Goal: Check status: Check status

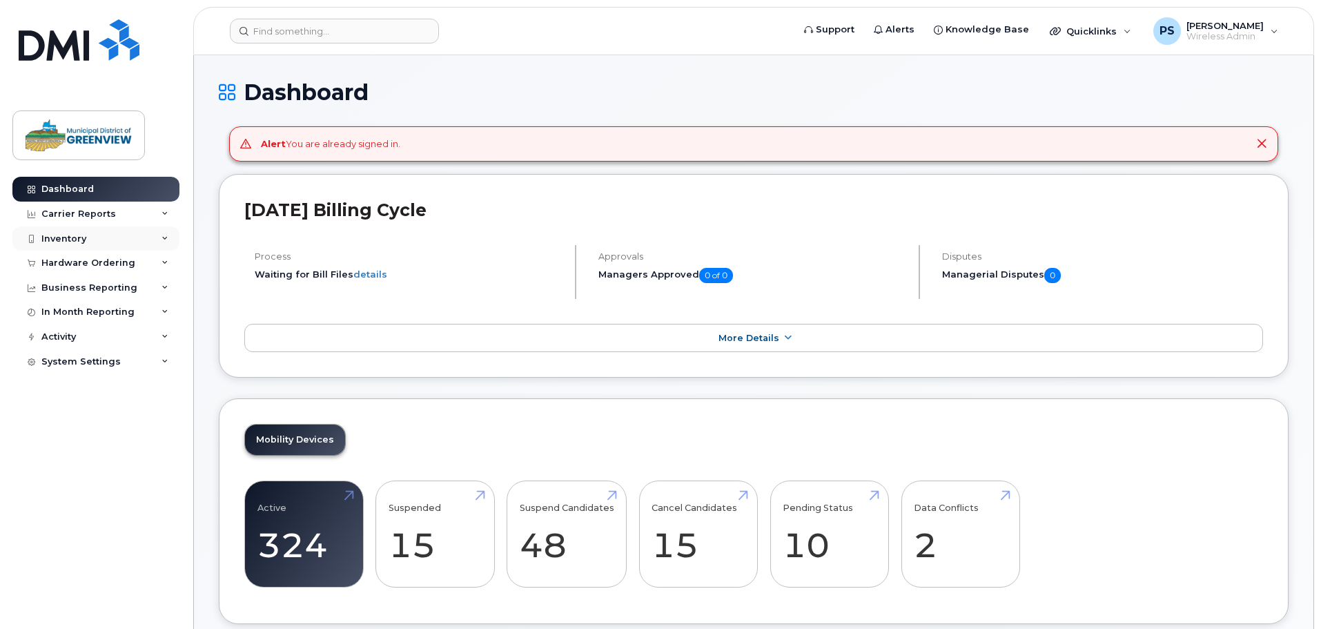
click at [62, 237] on div "Inventory" at bounding box center [63, 238] width 45 height 11
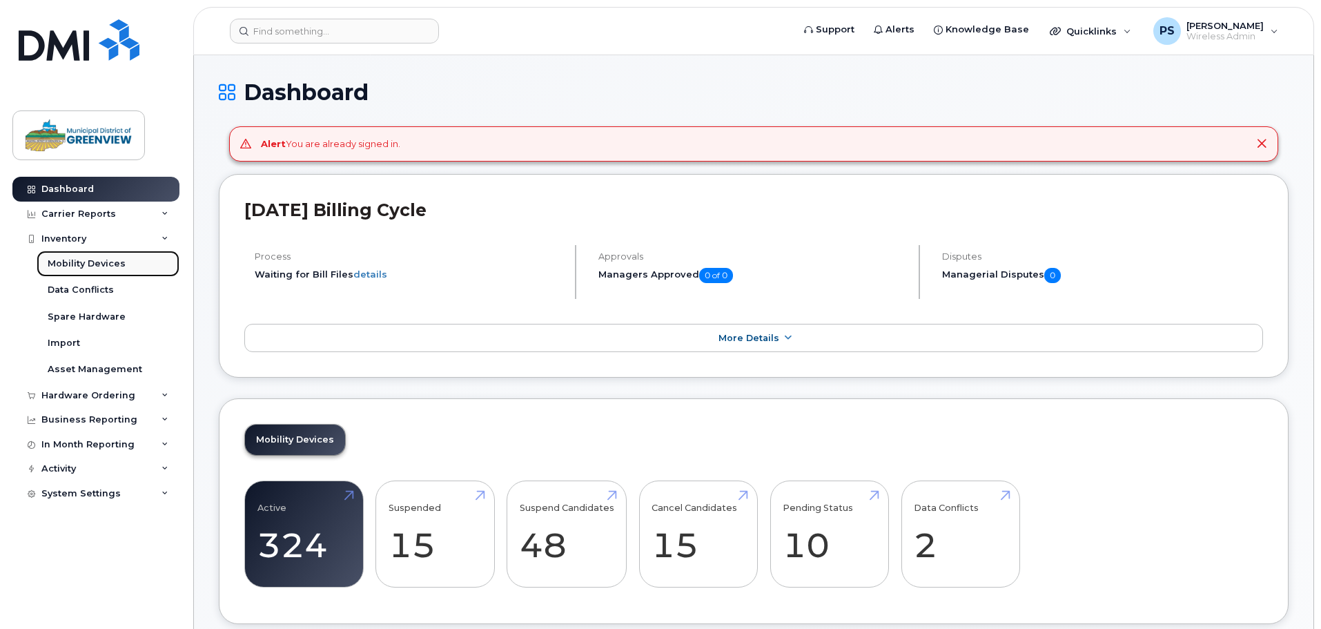
click at [75, 268] on div "Mobility Devices" at bounding box center [87, 263] width 78 height 12
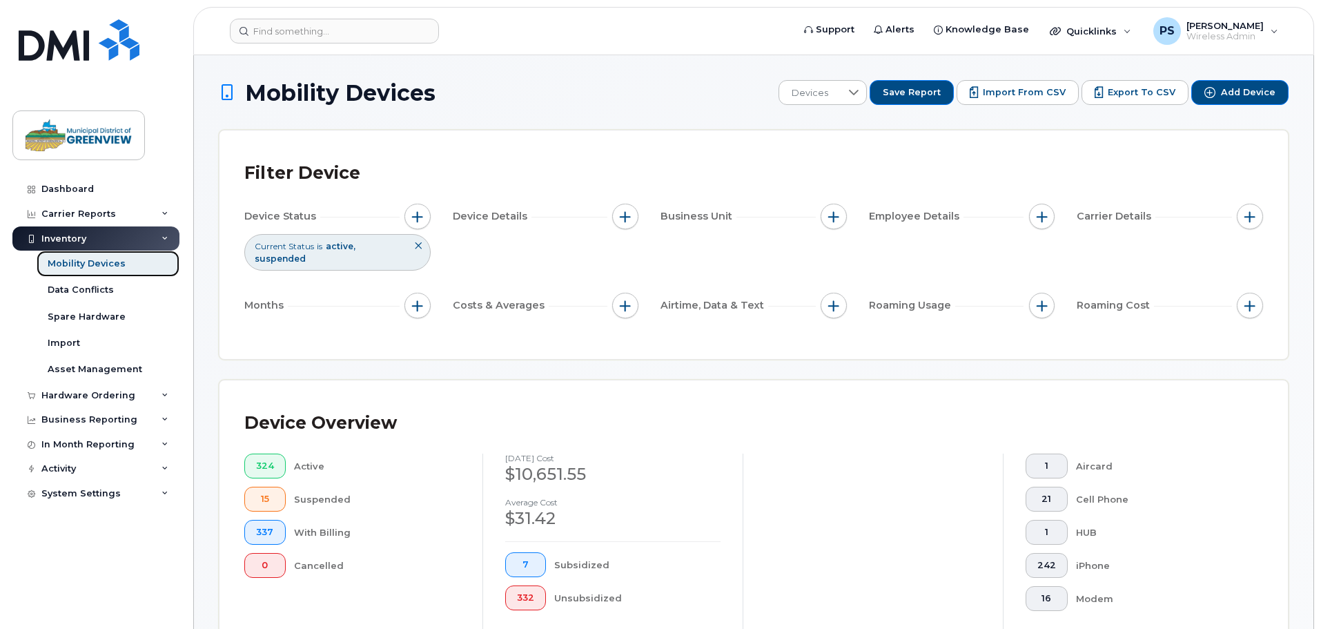
scroll to position [552, 0]
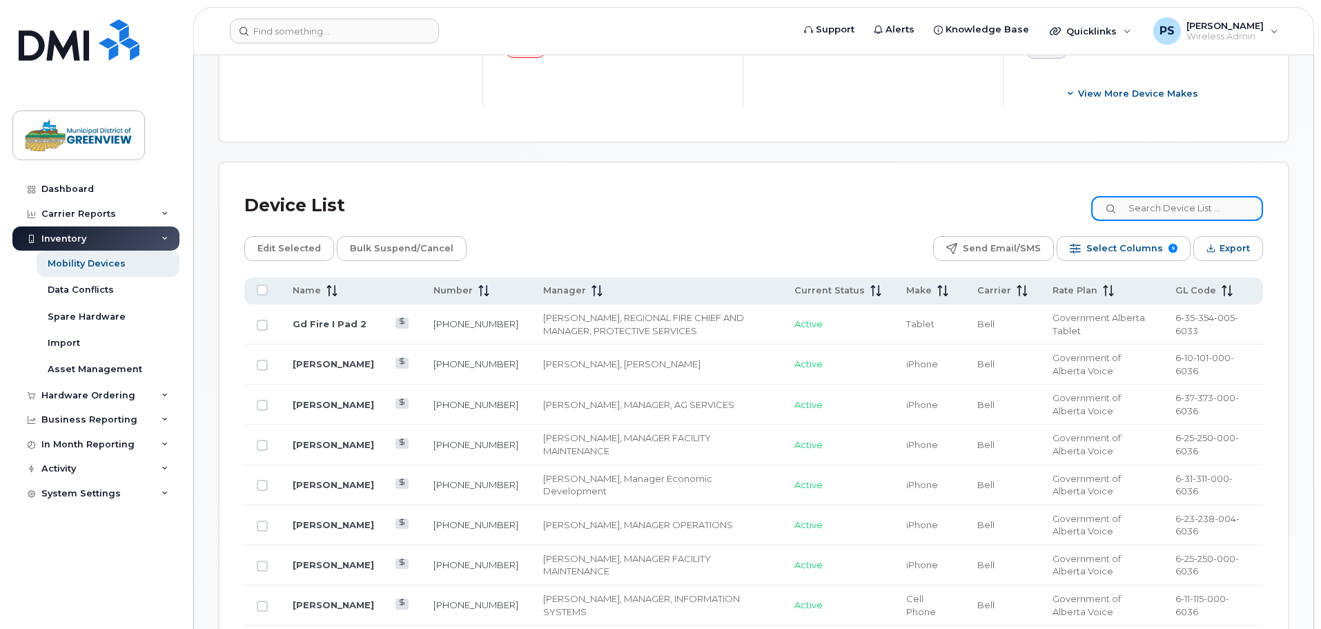
click at [1159, 196] on input at bounding box center [1177, 208] width 172 height 25
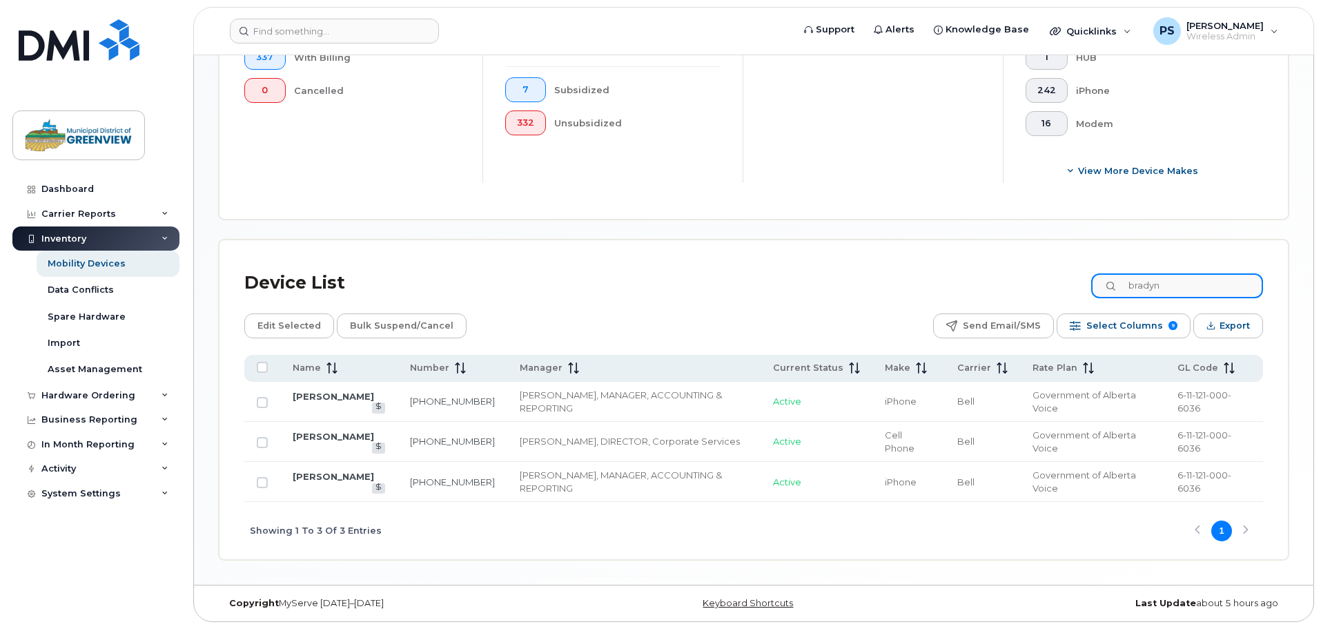
scroll to position [463, 0]
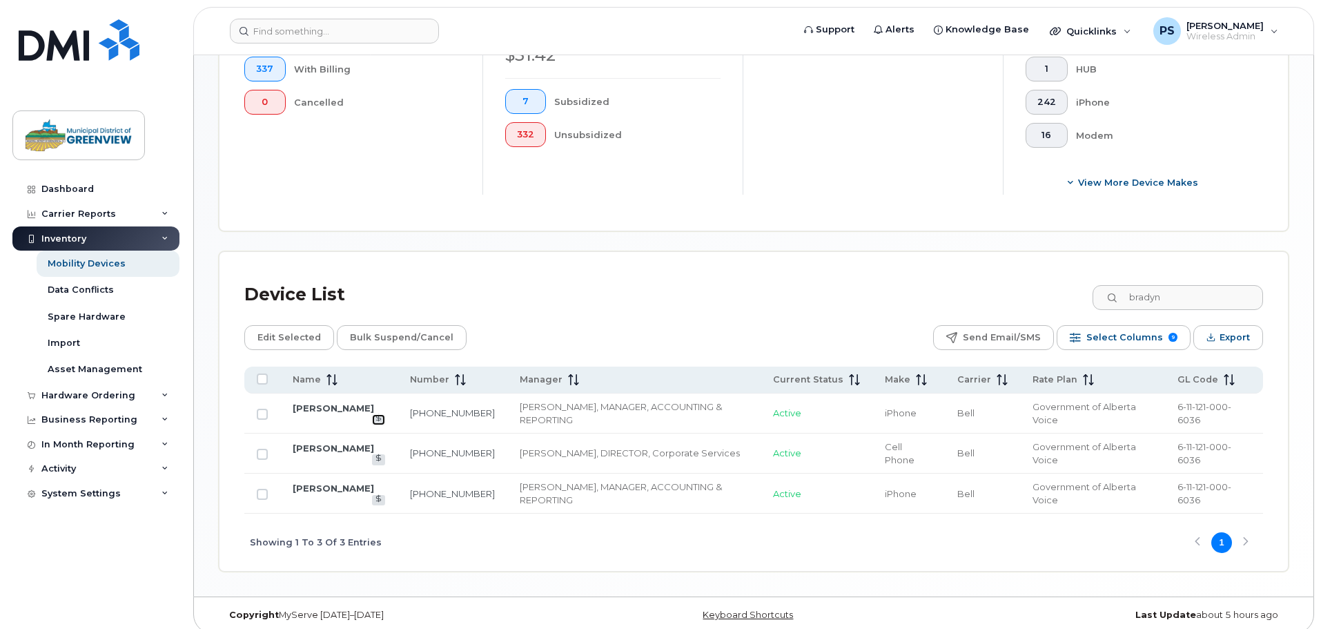
click at [372, 414] on link at bounding box center [378, 419] width 13 height 10
click at [319, 442] on link "Bradyn Turcotte" at bounding box center [333, 447] width 81 height 11
click at [375, 454] on icon at bounding box center [379, 458] width 8 height 8
click at [375, 495] on icon at bounding box center [379, 499] width 8 height 8
drag, startPoint x: 1199, startPoint y: 282, endPoint x: 1044, endPoint y: 282, distance: 155.3
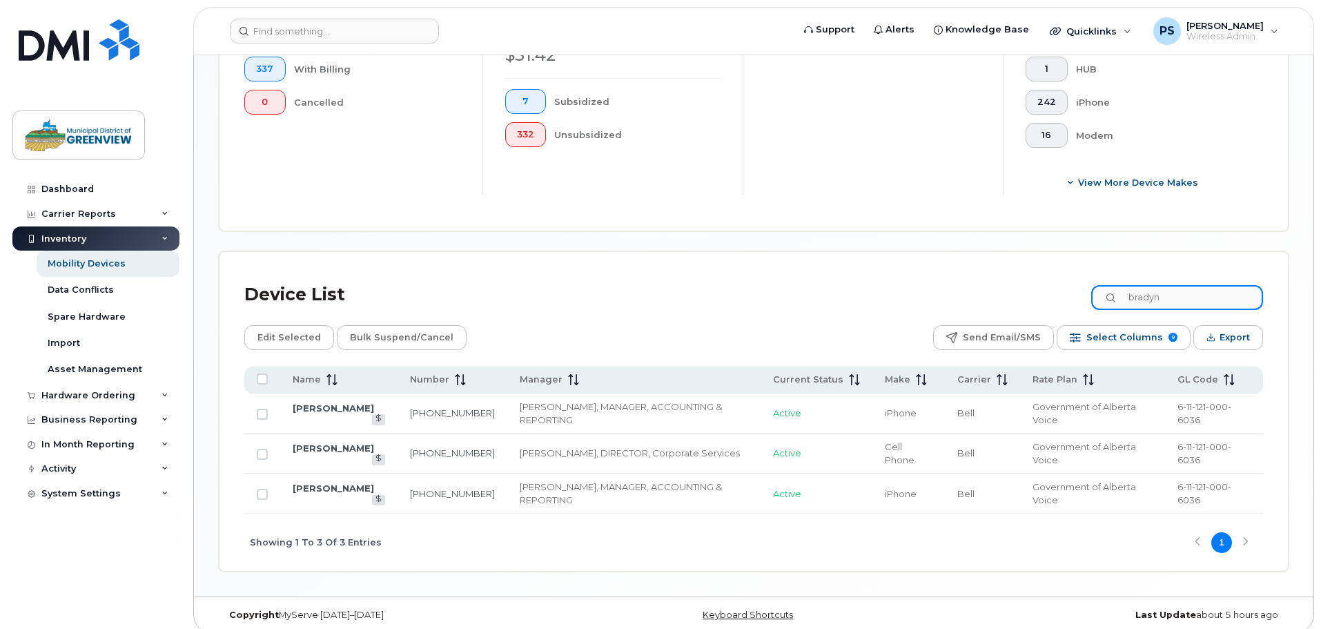
click at [1044, 282] on div "Device List bradyn" at bounding box center [753, 295] width 1018 height 36
type input "shane"
click at [380, 414] on icon at bounding box center [379, 418] width 8 height 8
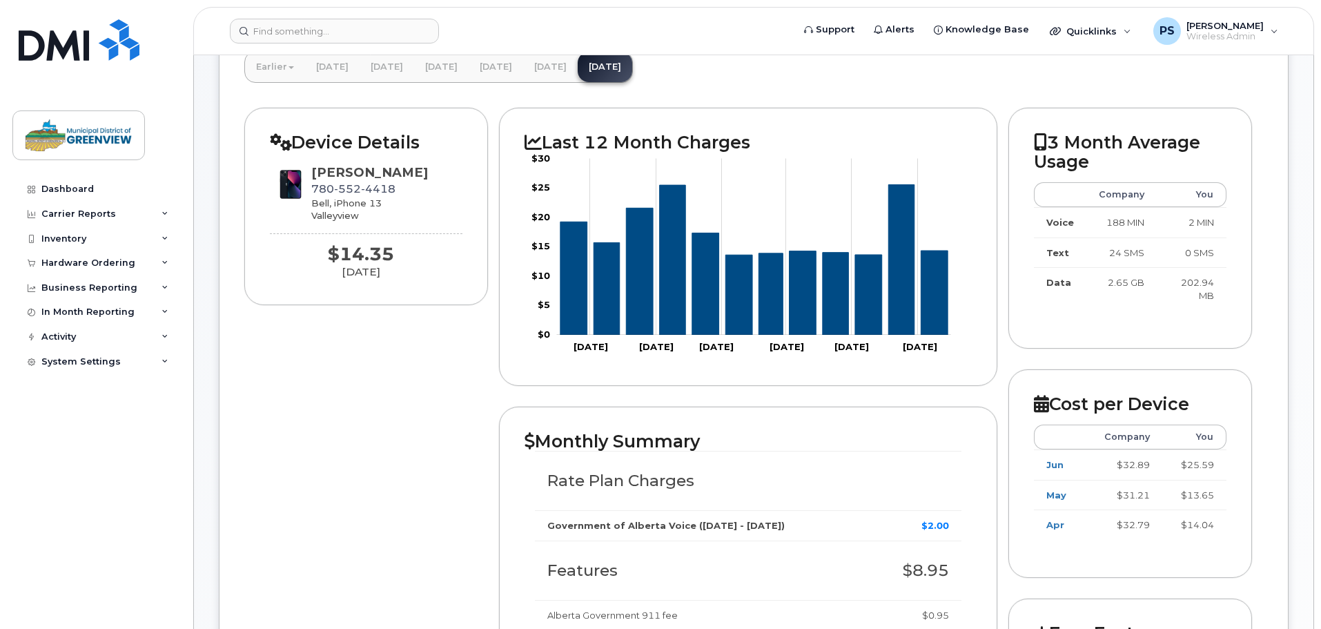
scroll to position [69, 0]
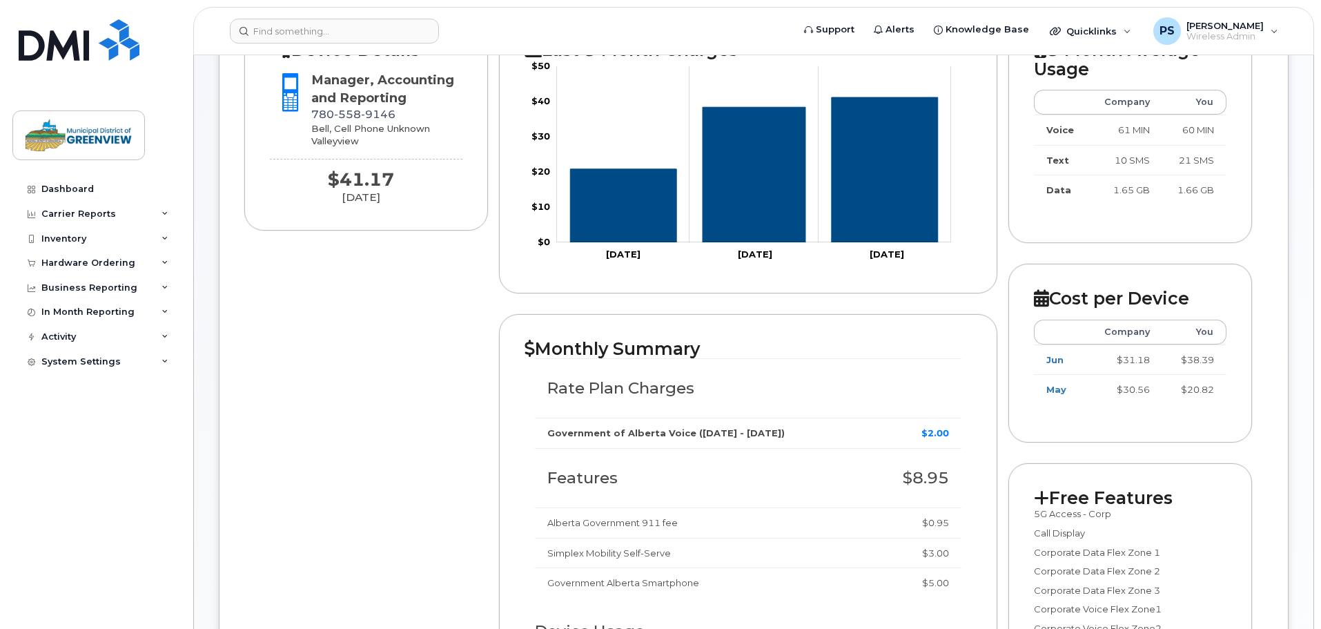
scroll to position [138, 0]
